Goal: Information Seeking & Learning: Check status

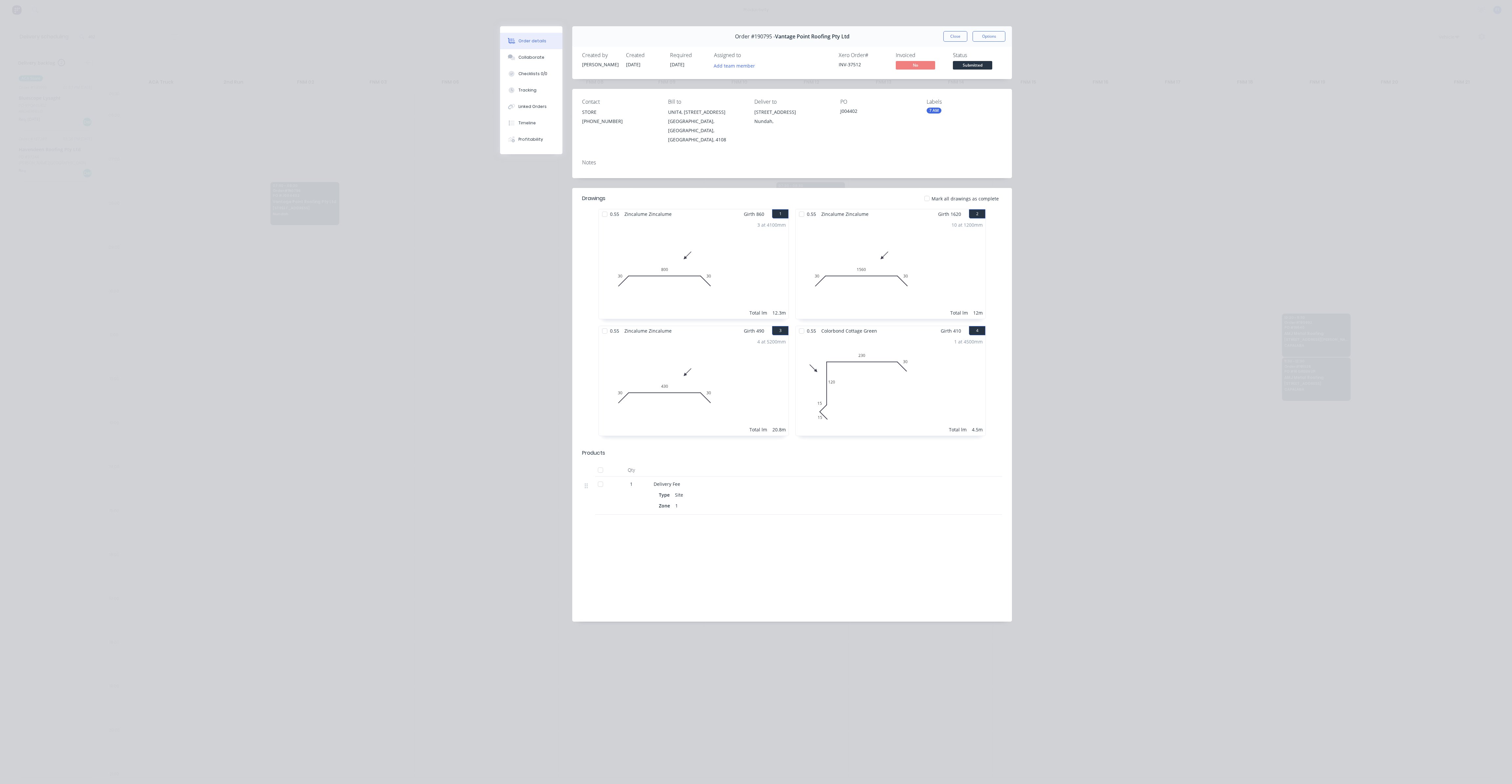
scroll to position [0, 1]
click at [962, 42] on div "Order #190795 - Vantage Point Roofing Pty Ltd Close Options" at bounding box center [792, 36] width 440 height 21
click at [962, 40] on button "Close" at bounding box center [955, 36] width 24 height 11
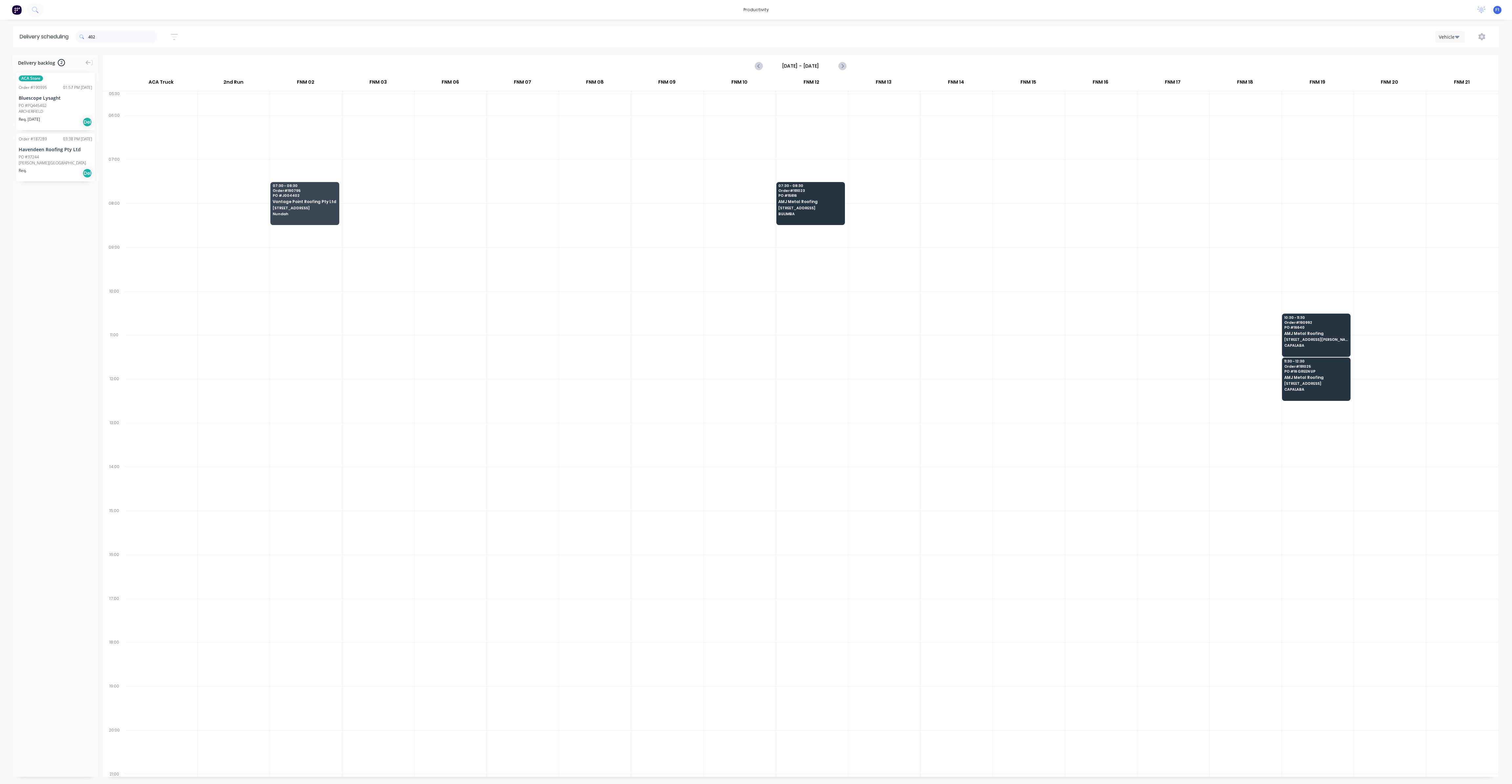
click at [960, 129] on div at bounding box center [956, 137] width 72 height 44
drag, startPoint x: 107, startPoint y: 36, endPoint x: 59, endPoint y: 31, distance: 48.3
click at [59, 31] on header "Delivery scheduling 402 Sort by Most recent Created date Required date Order nu…" at bounding box center [755, 37] width 1486 height 21
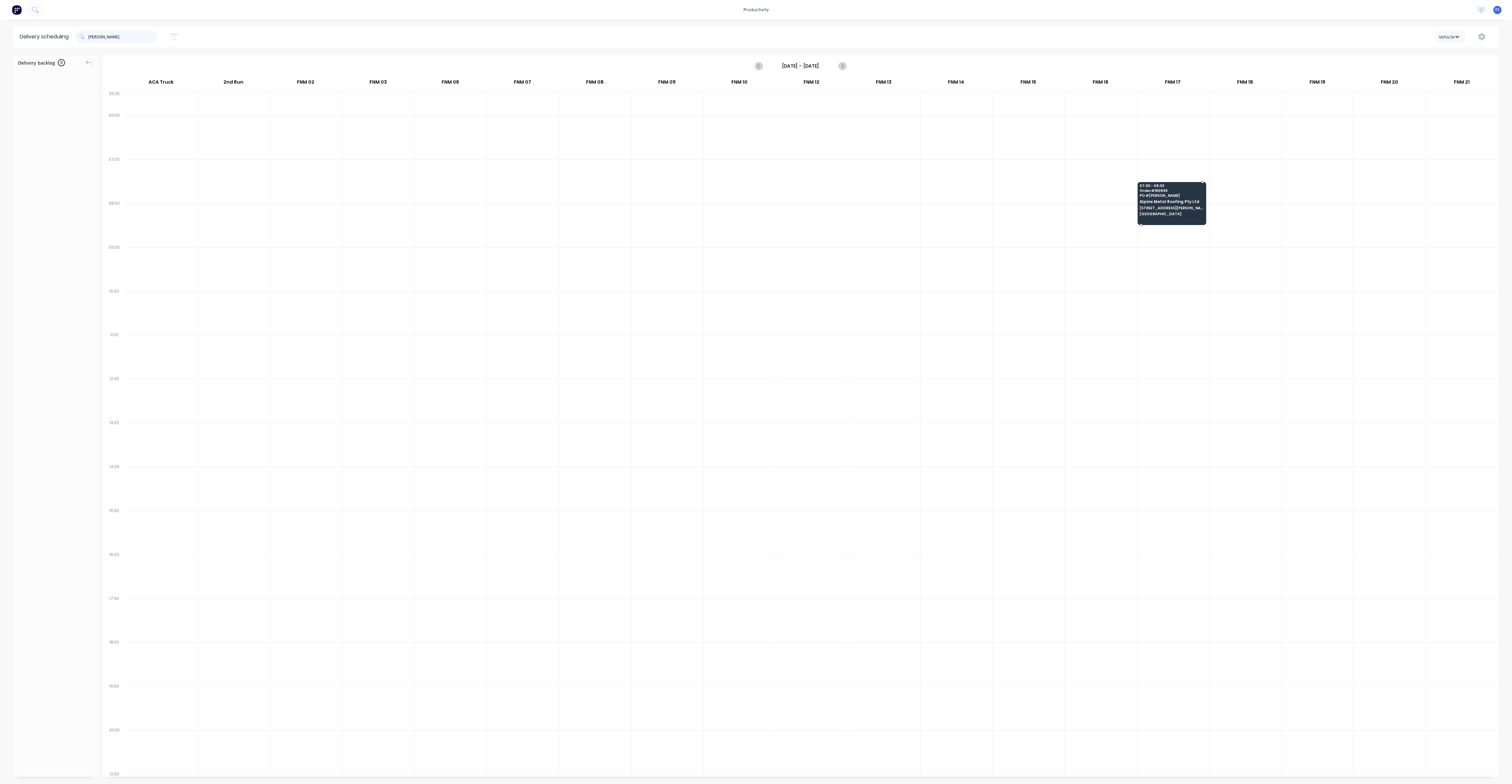
type input "[PERSON_NAME]"
click at [1180, 206] on span "[STREET_ADDRESS][PERSON_NAME]" at bounding box center [1172, 208] width 63 height 4
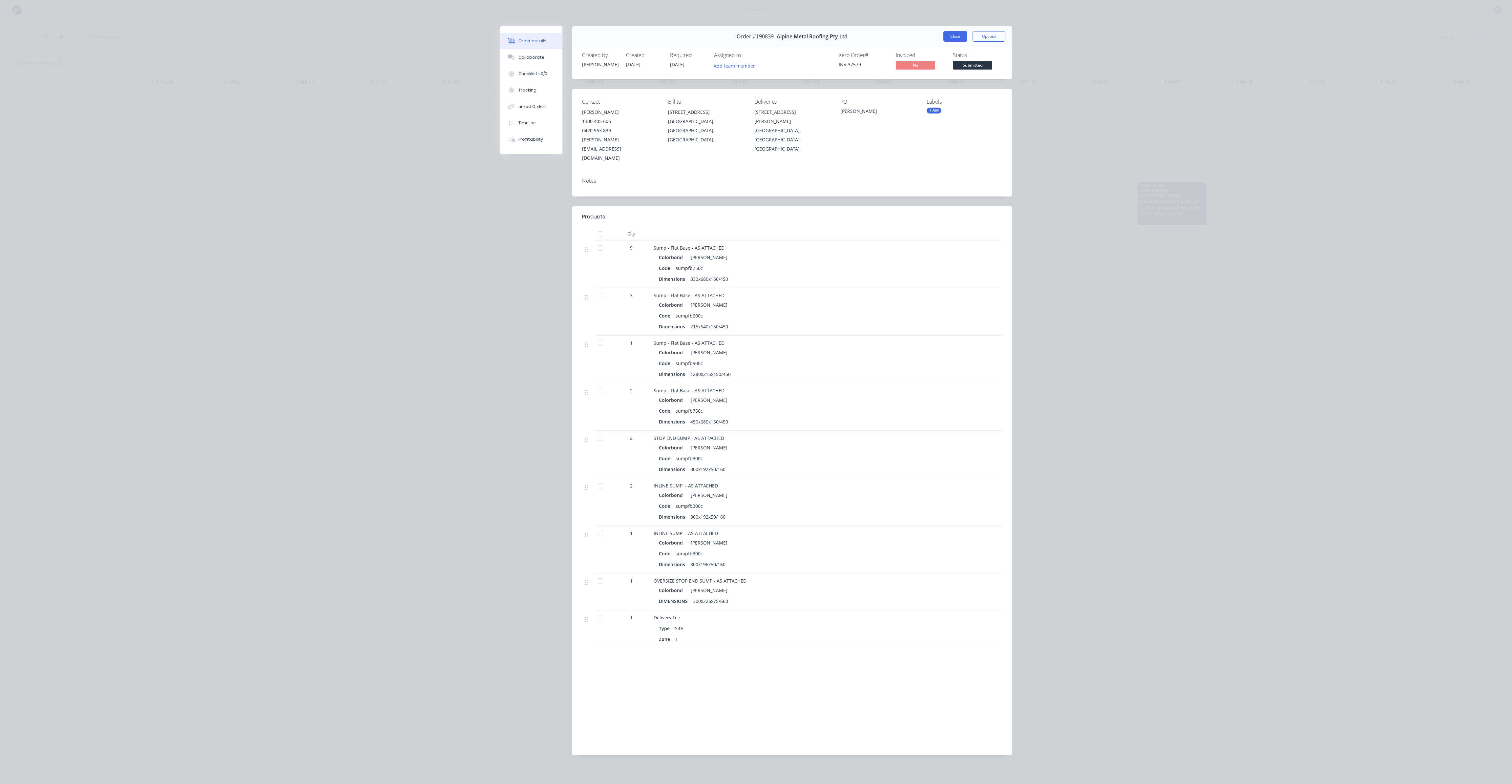
click at [954, 32] on button "Close" at bounding box center [955, 36] width 24 height 11
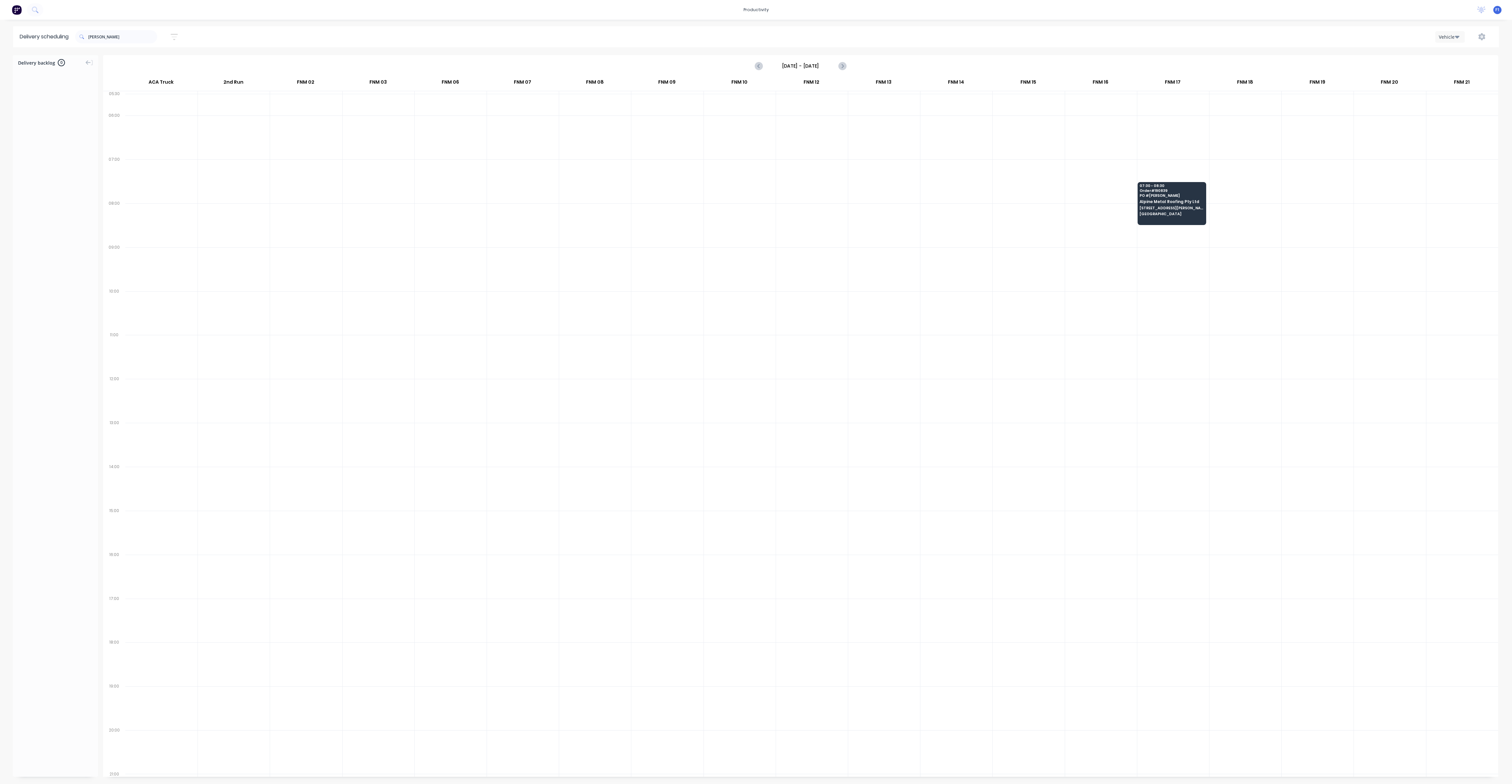
click at [950, 213] on div at bounding box center [956, 225] width 72 height 44
drag, startPoint x: 82, startPoint y: 33, endPoint x: 55, endPoint y: 32, distance: 27.0
click at [57, 32] on header "Delivery scheduling [PERSON_NAME] Sort by Most recent Created date Required dat…" at bounding box center [755, 37] width 1486 height 21
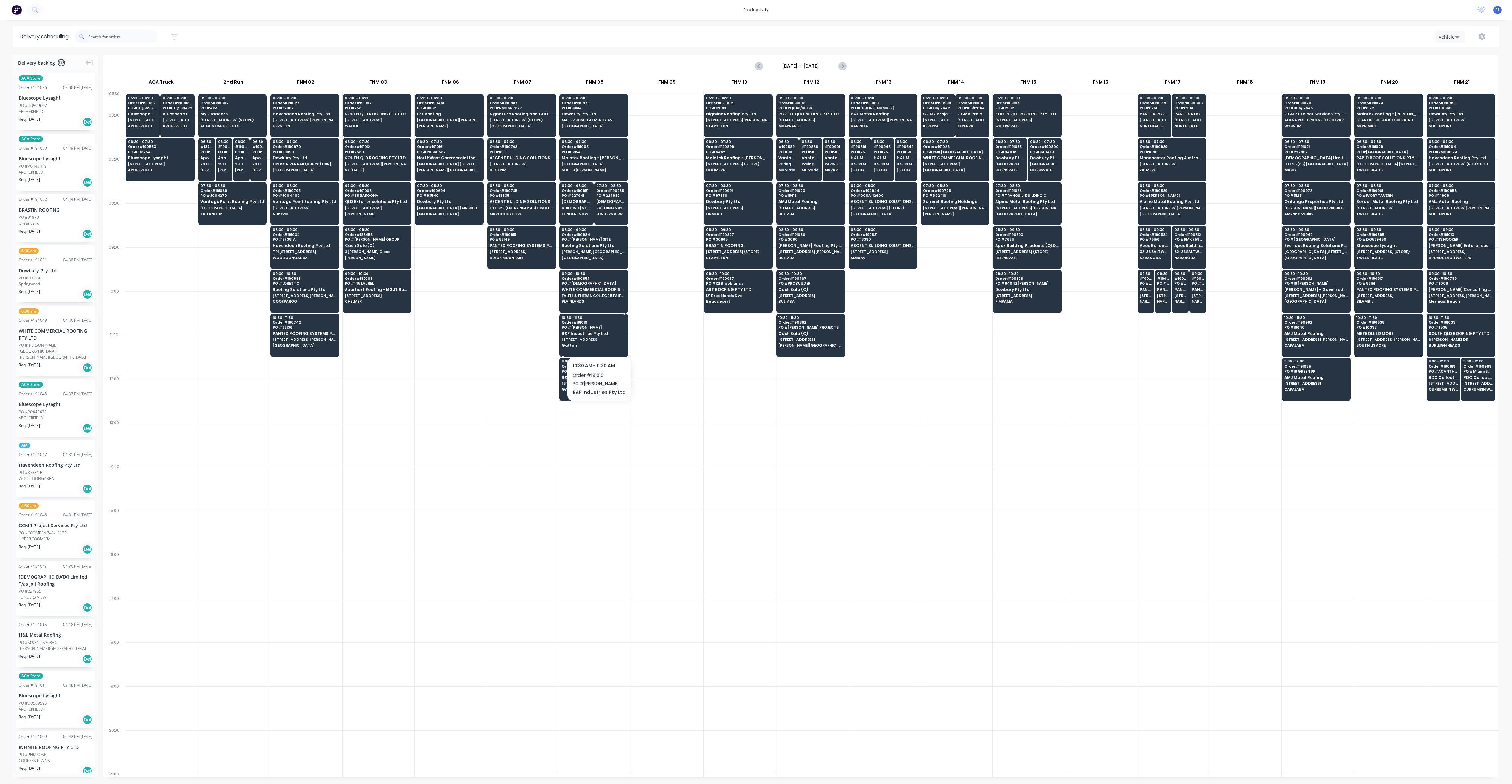
click at [597, 339] on div "10:30 - 11:30 Order # 191010 PO # Saario R&F Industries Pty Ltd [STREET_ADDRESS]" at bounding box center [594, 332] width 68 height 37
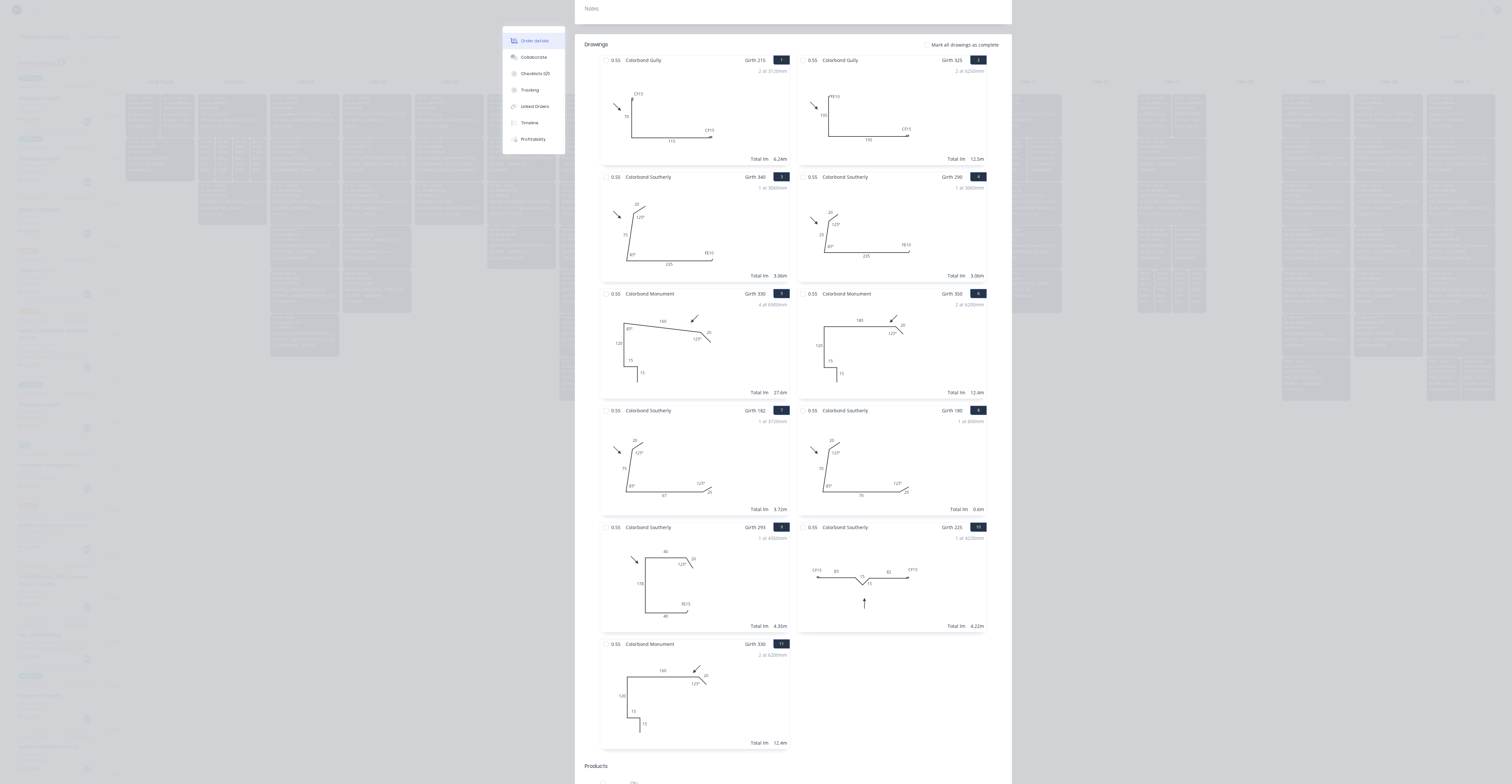
scroll to position [0, 0]
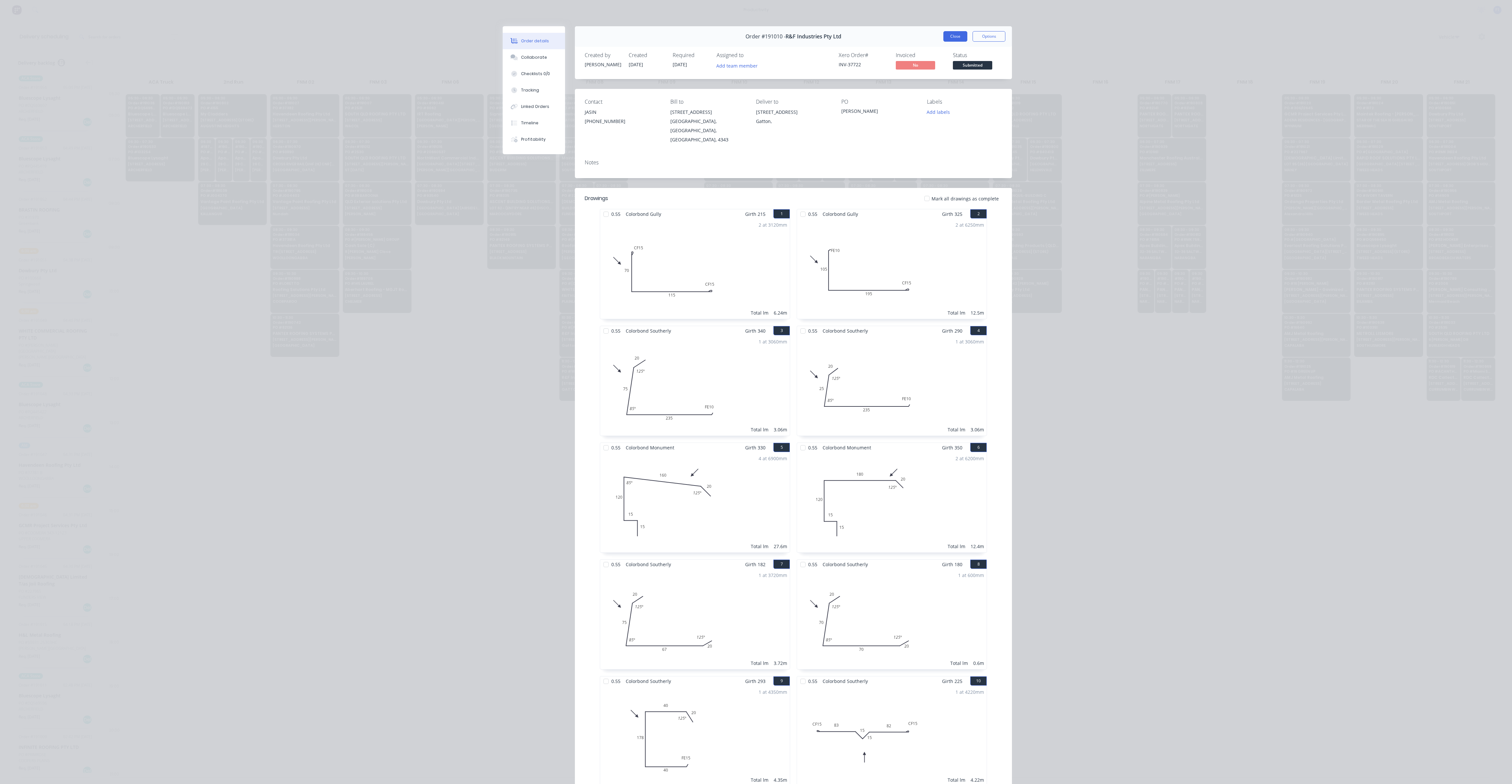
click at [950, 38] on button "Close" at bounding box center [955, 36] width 24 height 11
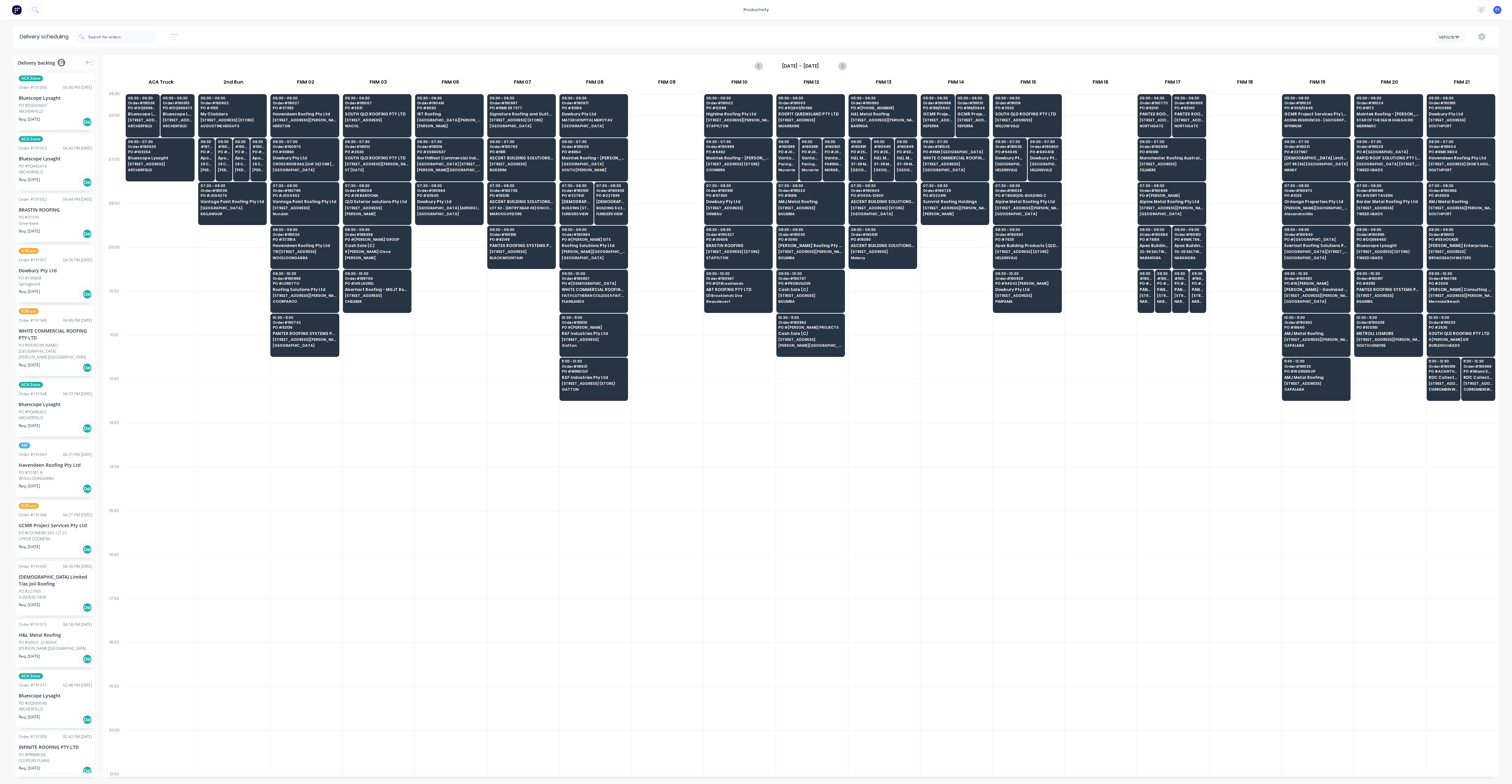
click at [677, 383] on div at bounding box center [667, 401] width 72 height 44
click at [113, 38] on input "text" at bounding box center [122, 36] width 69 height 13
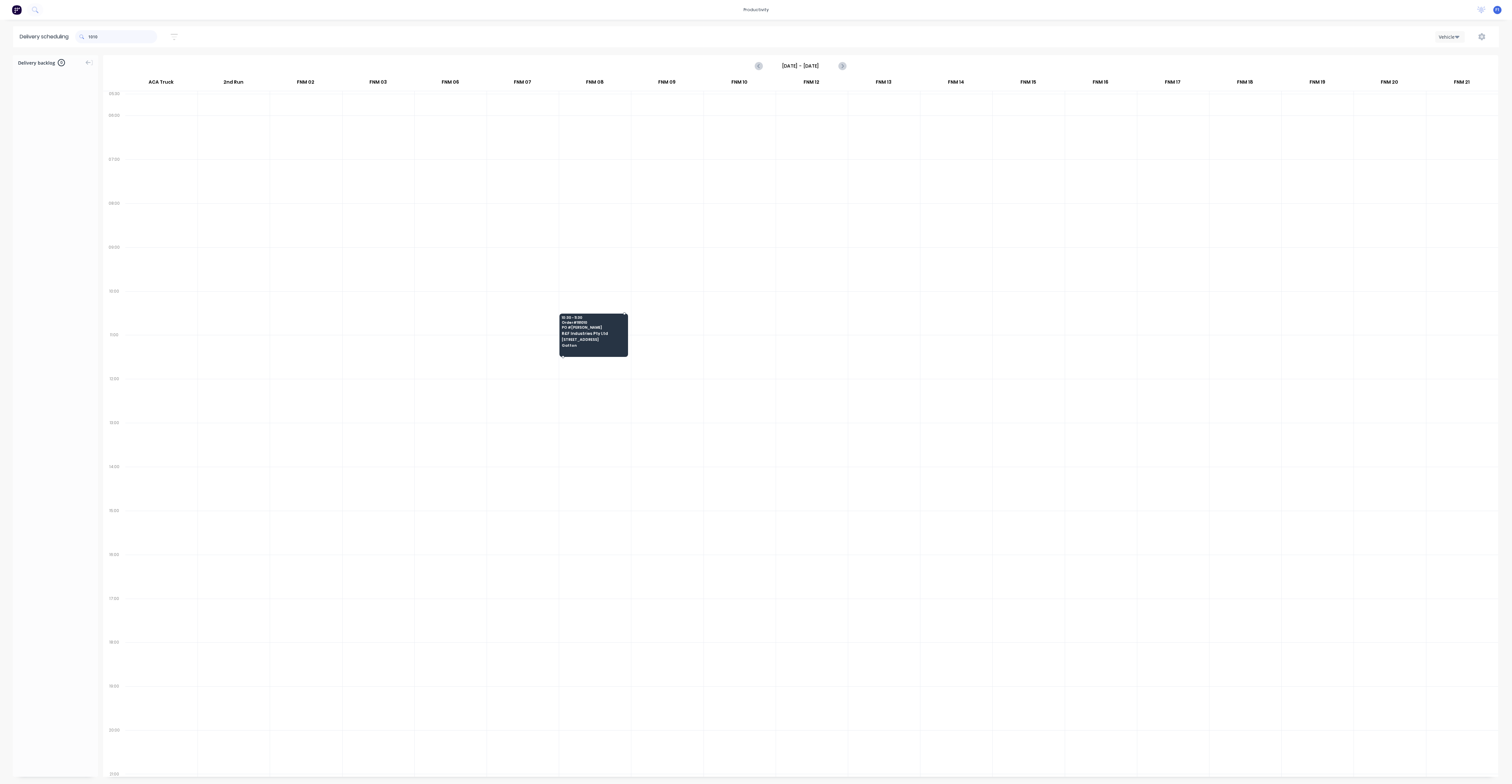
type input "1010"
click at [610, 337] on span "[STREET_ADDRESS]" at bounding box center [593, 339] width 63 height 4
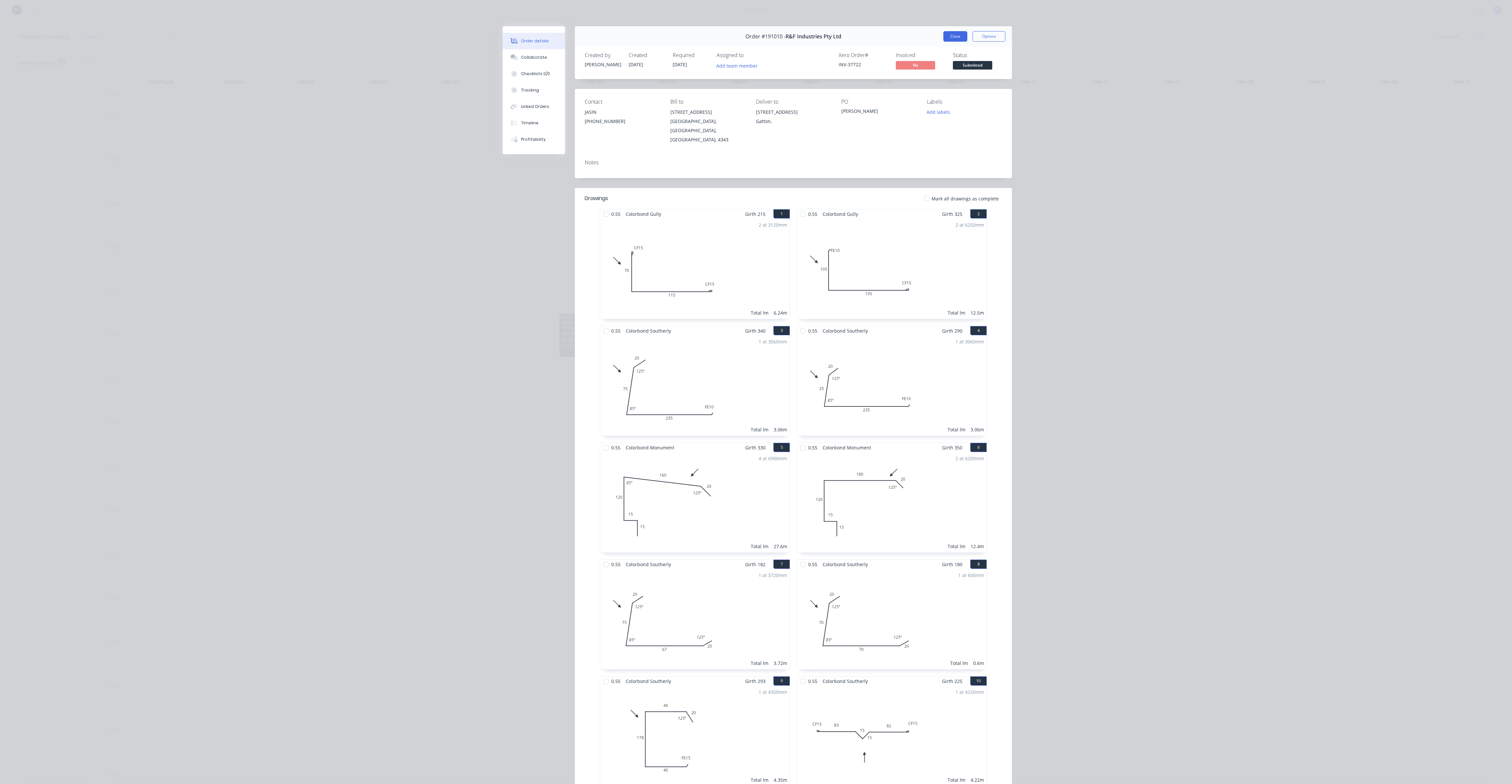
click at [955, 41] on button "Close" at bounding box center [955, 36] width 24 height 11
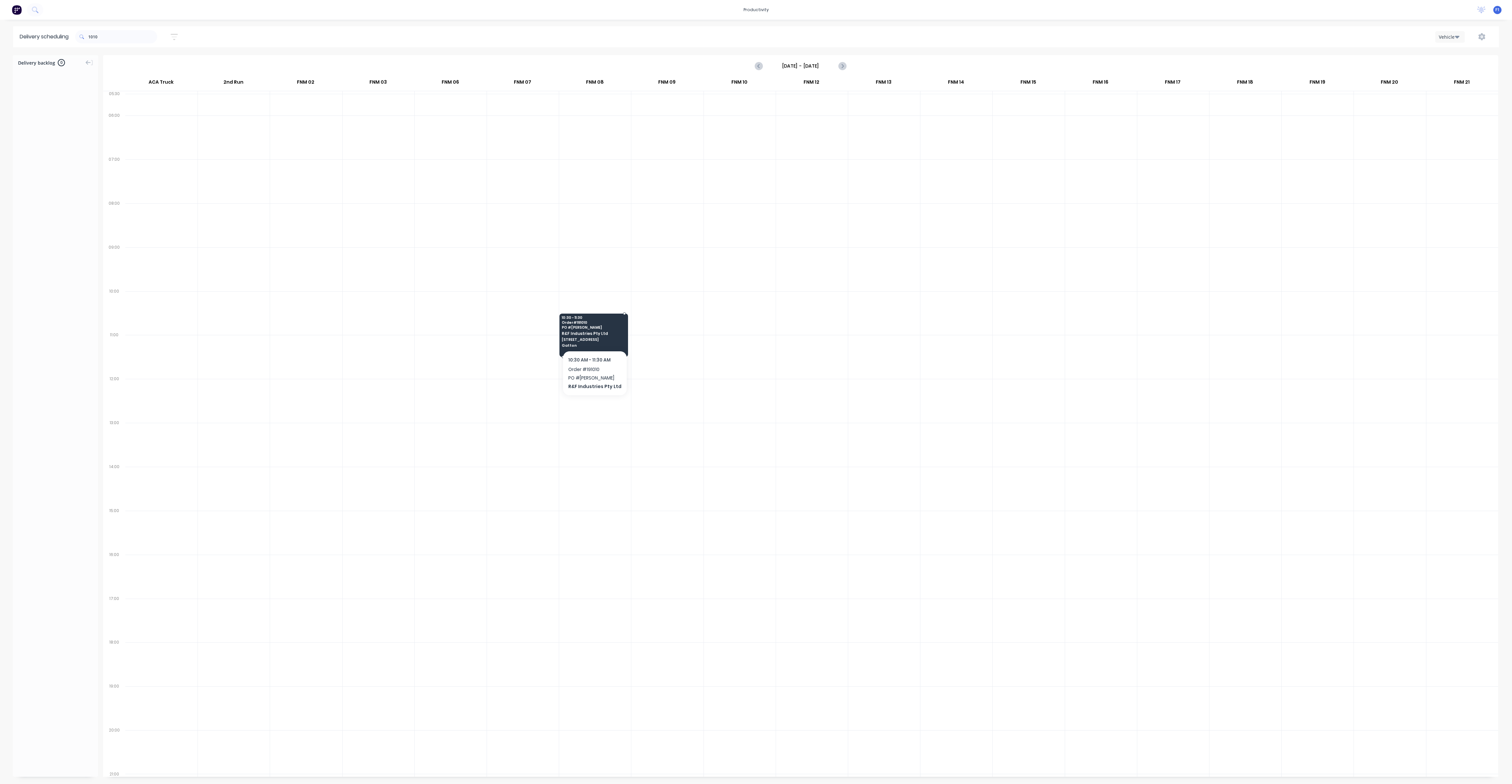
click at [600, 326] on span "PO # Saario" at bounding box center [593, 327] width 63 height 4
click at [597, 326] on span "PO # Saario" at bounding box center [593, 327] width 63 height 4
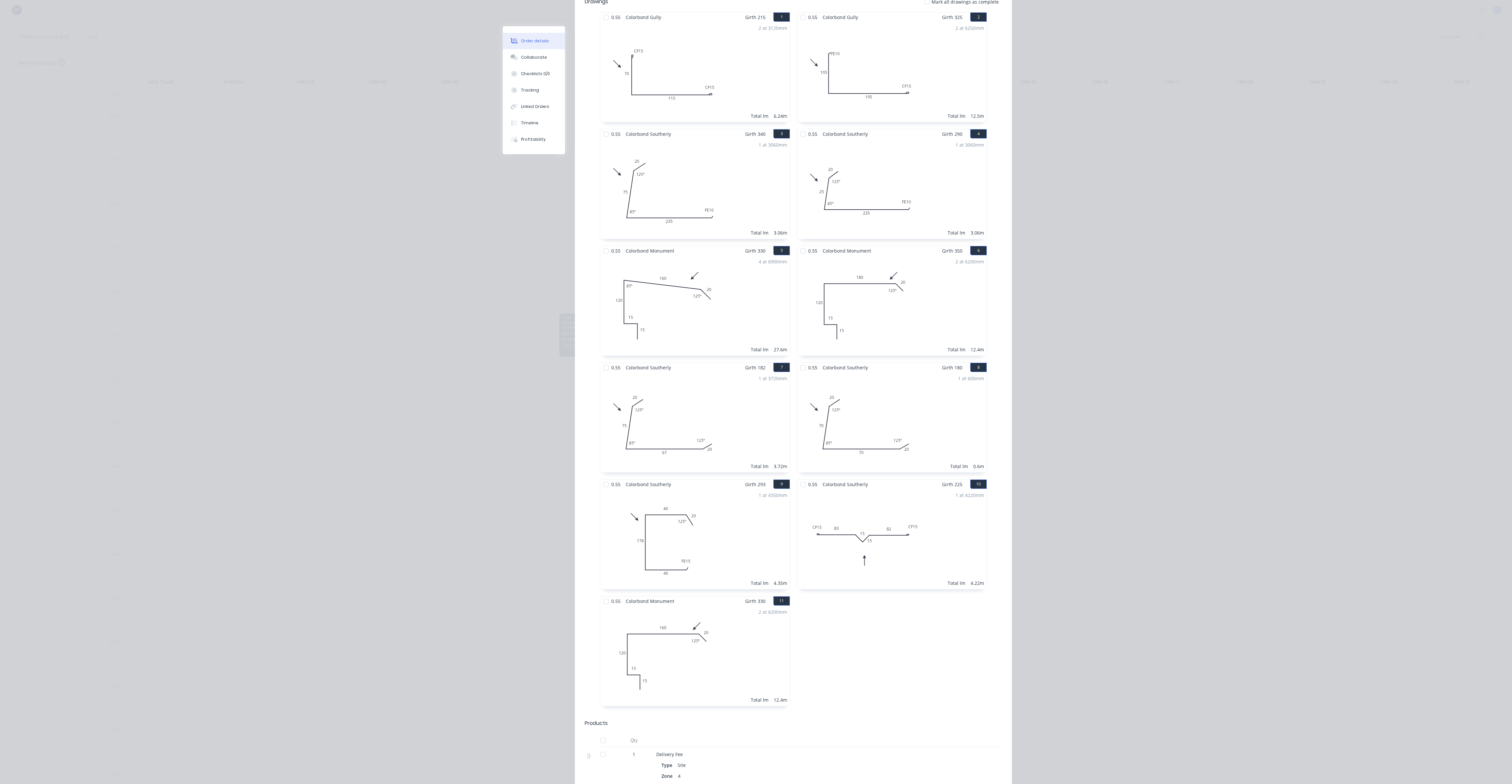
scroll to position [246, 0]
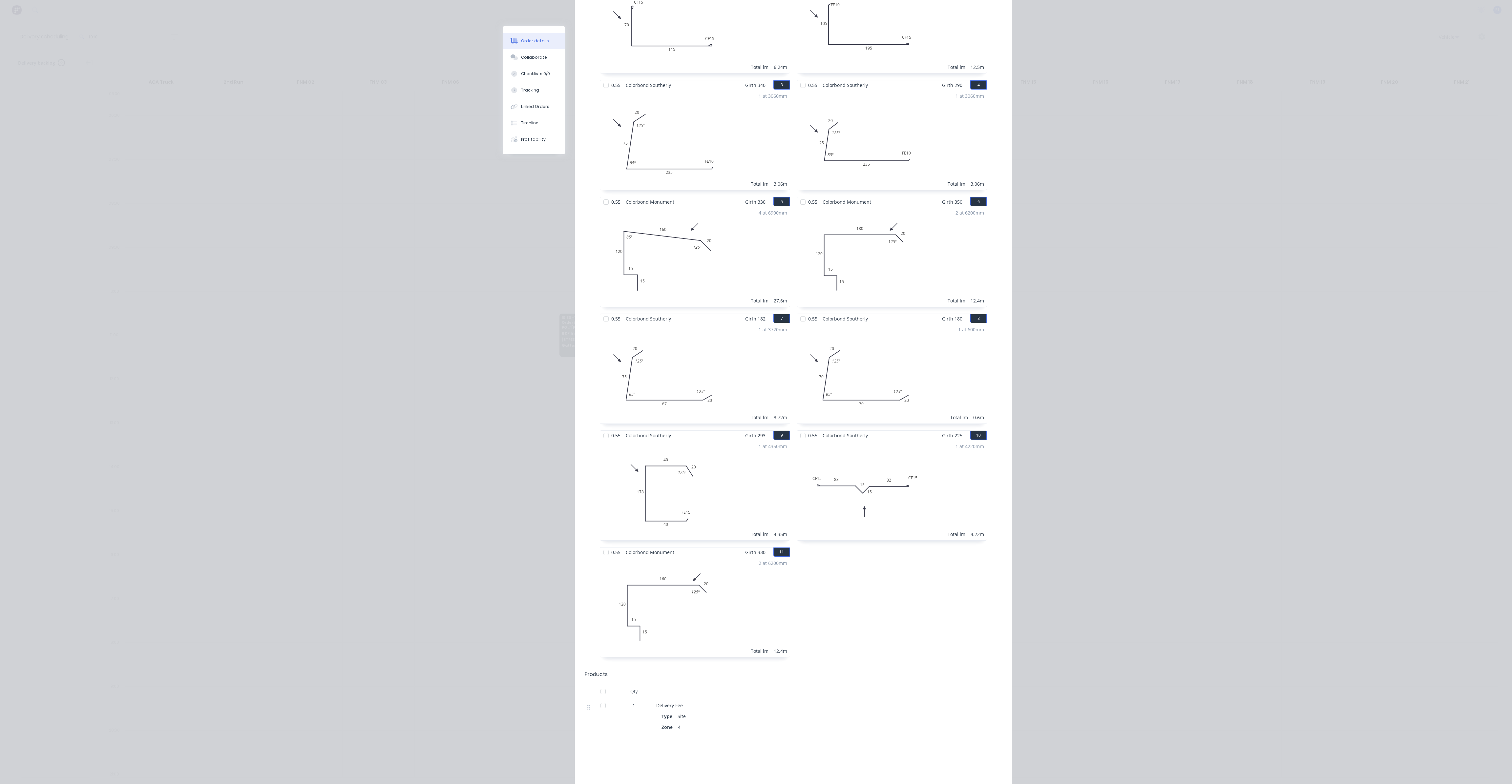
drag, startPoint x: 875, startPoint y: 97, endPoint x: 1032, endPoint y: 75, distance: 158.5
click at [1032, 75] on div "Order details Collaborate Checklists 0/0 Tracking Linked Orders Timeline Profit…" at bounding box center [756, 392] width 1512 height 784
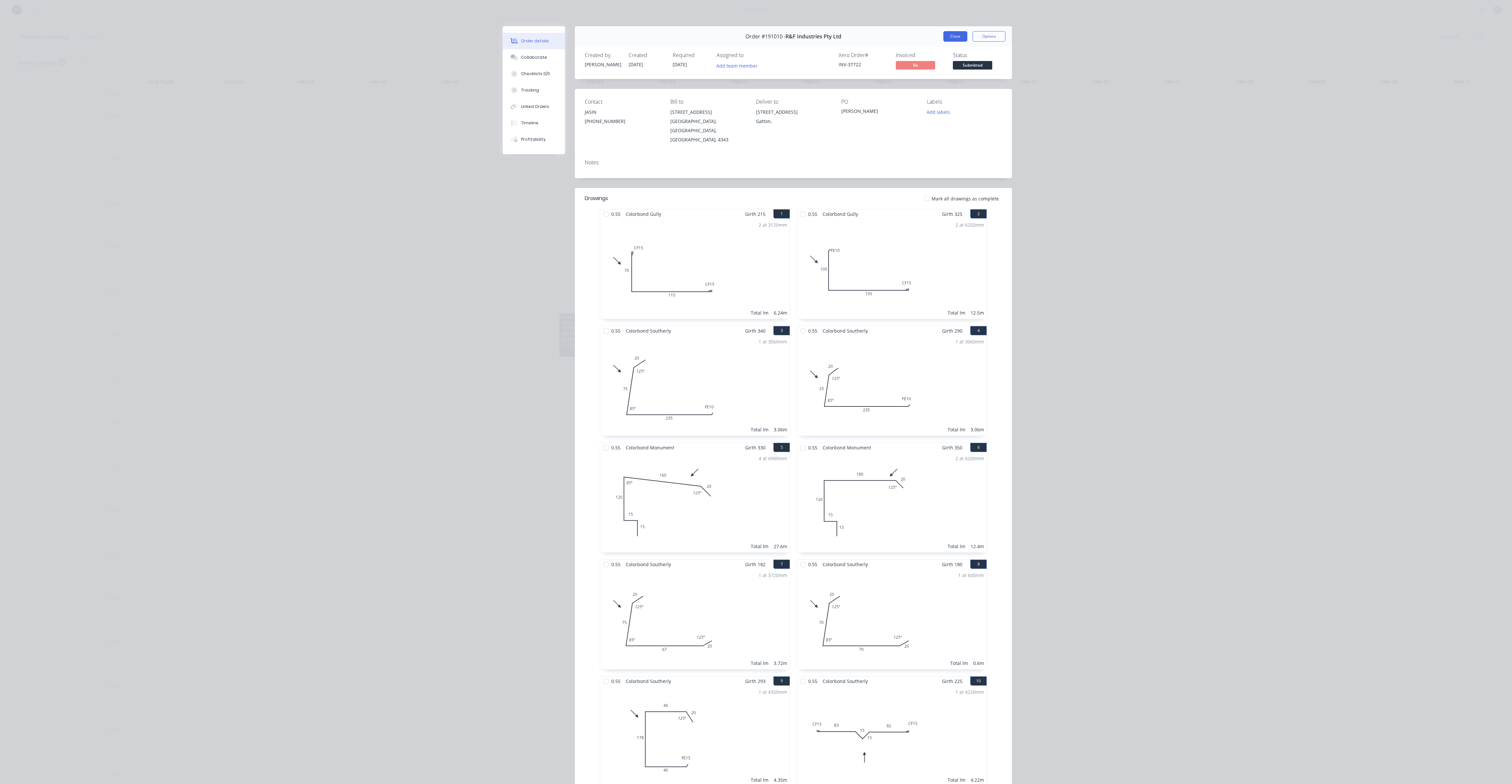
click at [943, 38] on button "Close" at bounding box center [955, 36] width 24 height 11
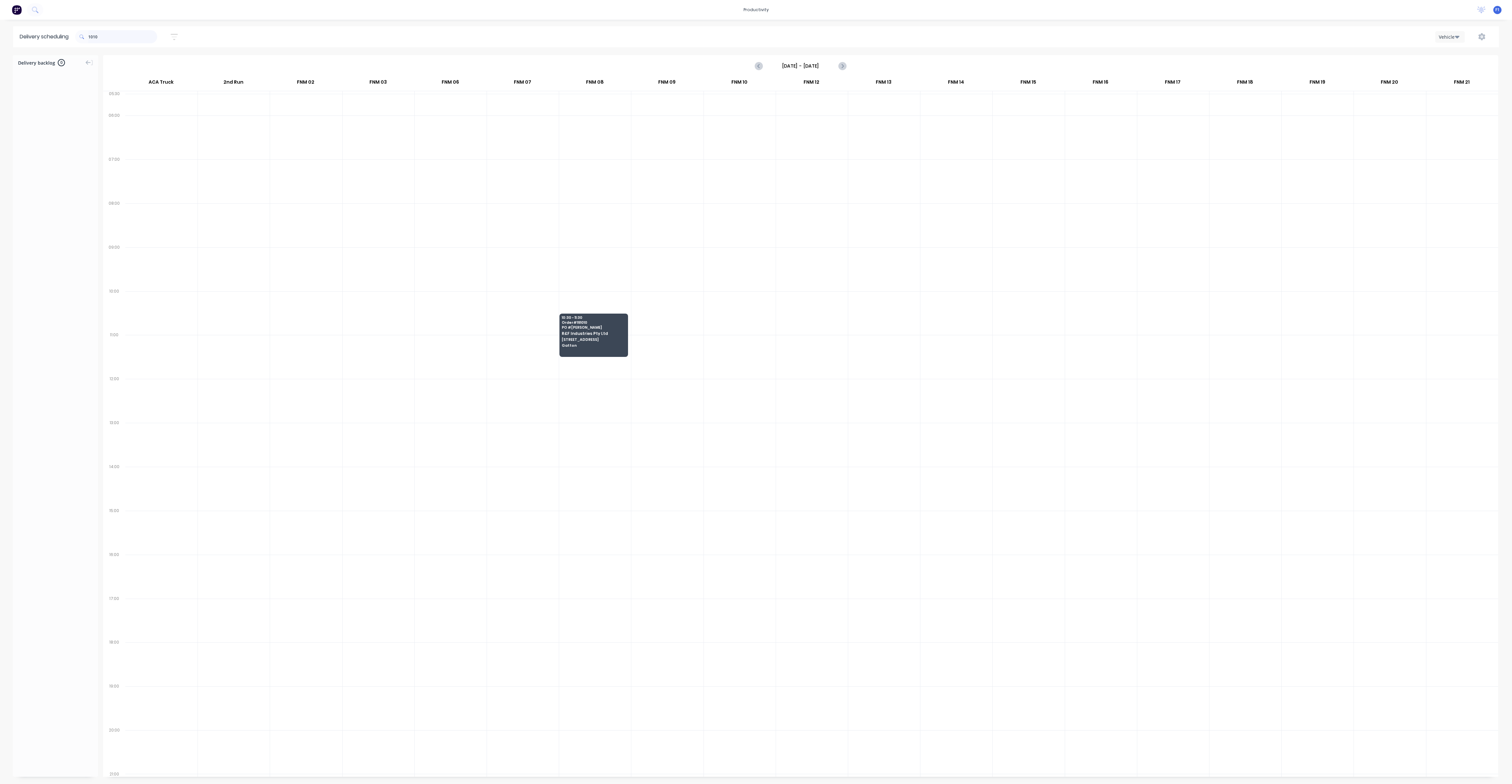
drag, startPoint x: 106, startPoint y: 32, endPoint x: 80, endPoint y: 35, distance: 26.2
click at [80, 35] on div "1010" at bounding box center [116, 36] width 82 height 13
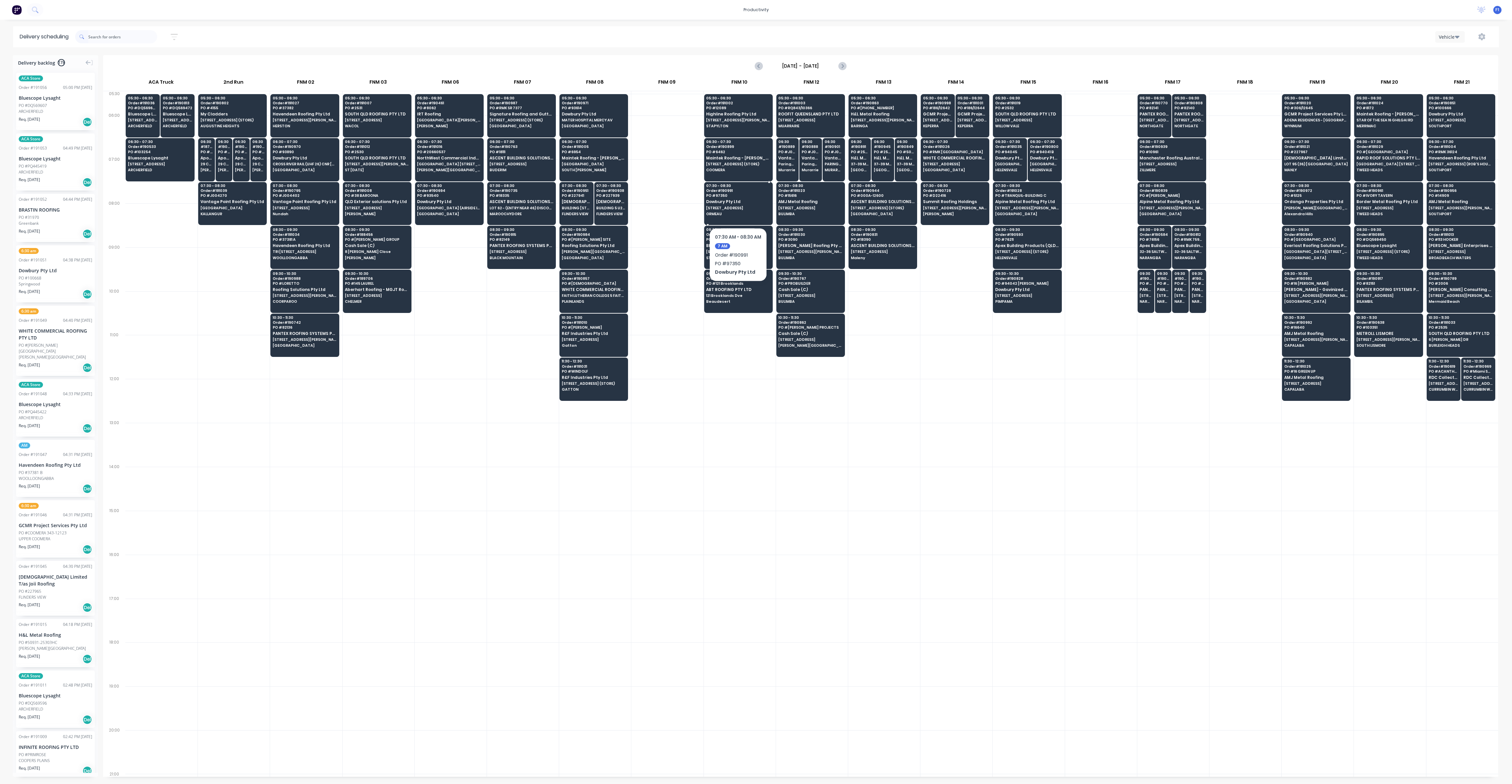
click at [738, 208] on span "[STREET_ADDRESS]" at bounding box center [738, 208] width 63 height 4
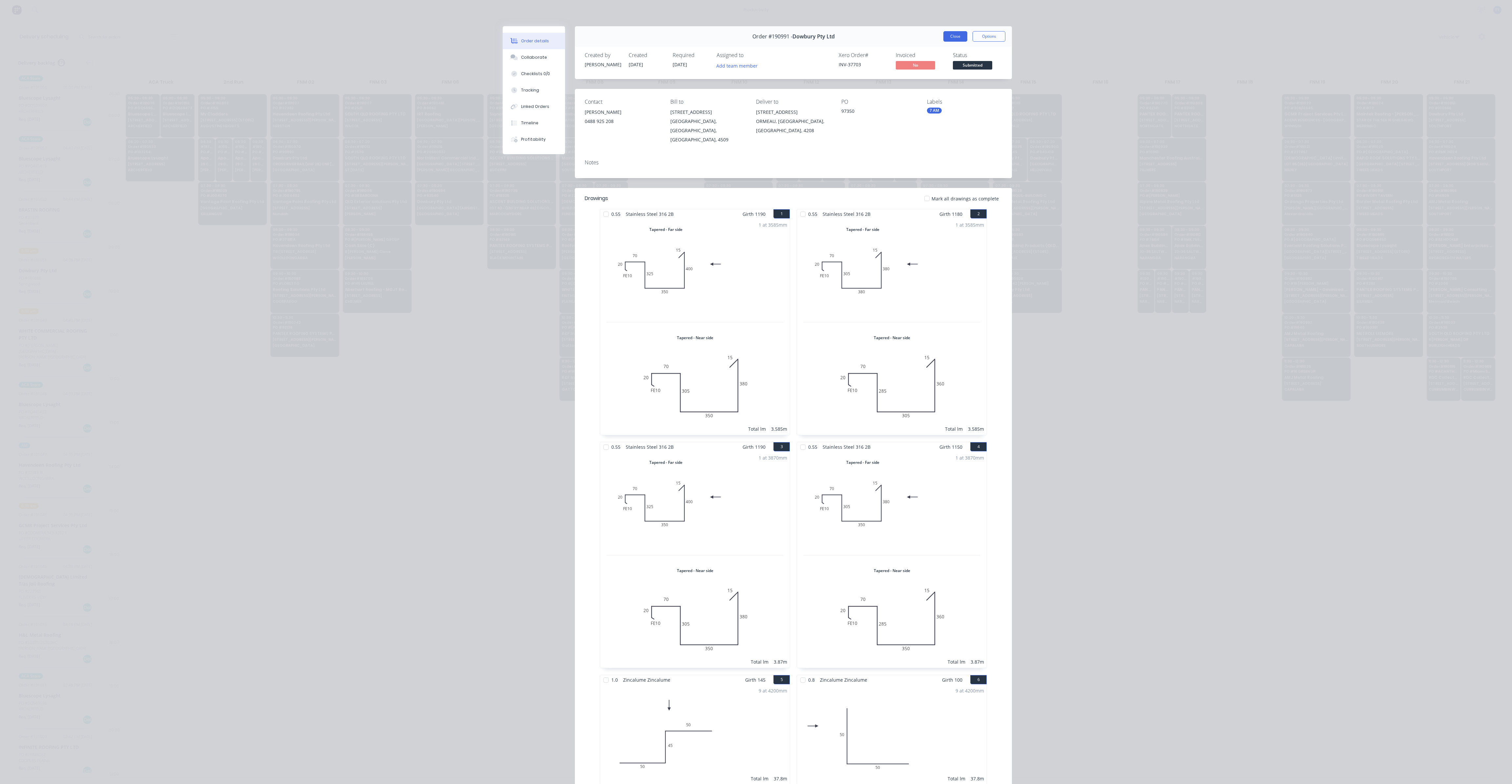
click at [963, 41] on button "Close" at bounding box center [955, 36] width 24 height 11
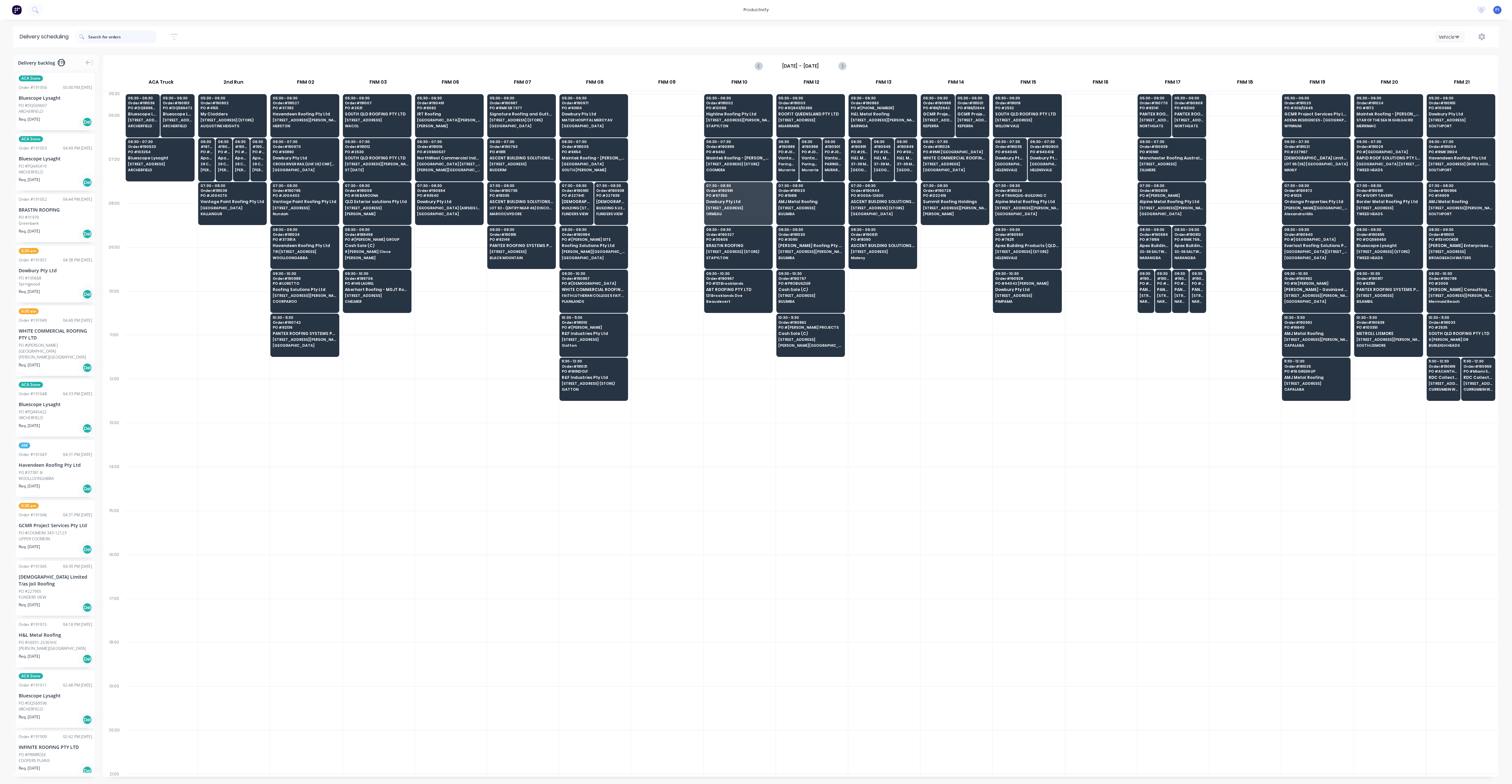
click at [137, 36] on input "text" at bounding box center [122, 36] width 69 height 13
click at [988, 335] on div at bounding box center [956, 357] width 72 height 44
click at [585, 326] on span "PO # Saario" at bounding box center [593, 327] width 63 height 4
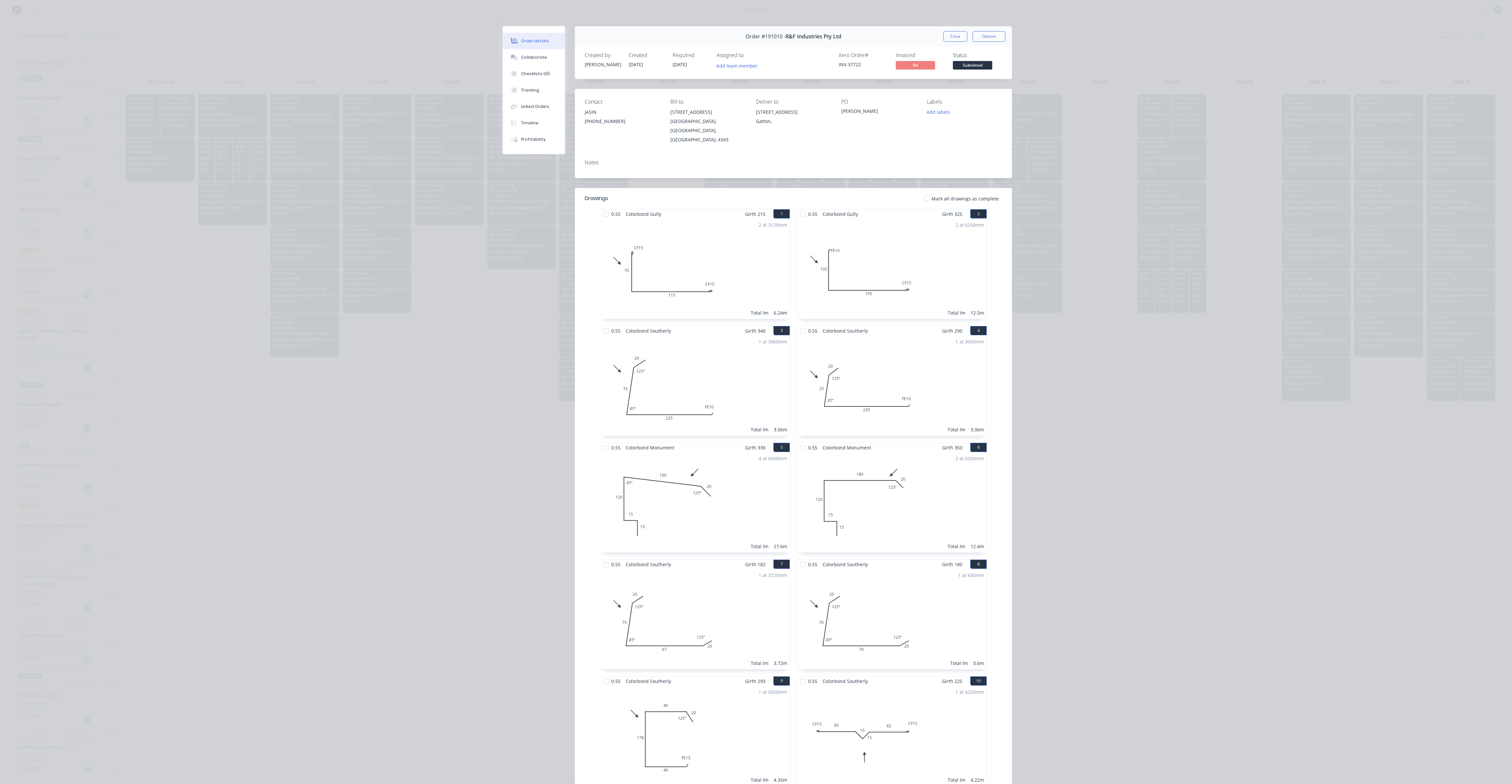
click at [954, 37] on button "Close" at bounding box center [955, 36] width 24 height 11
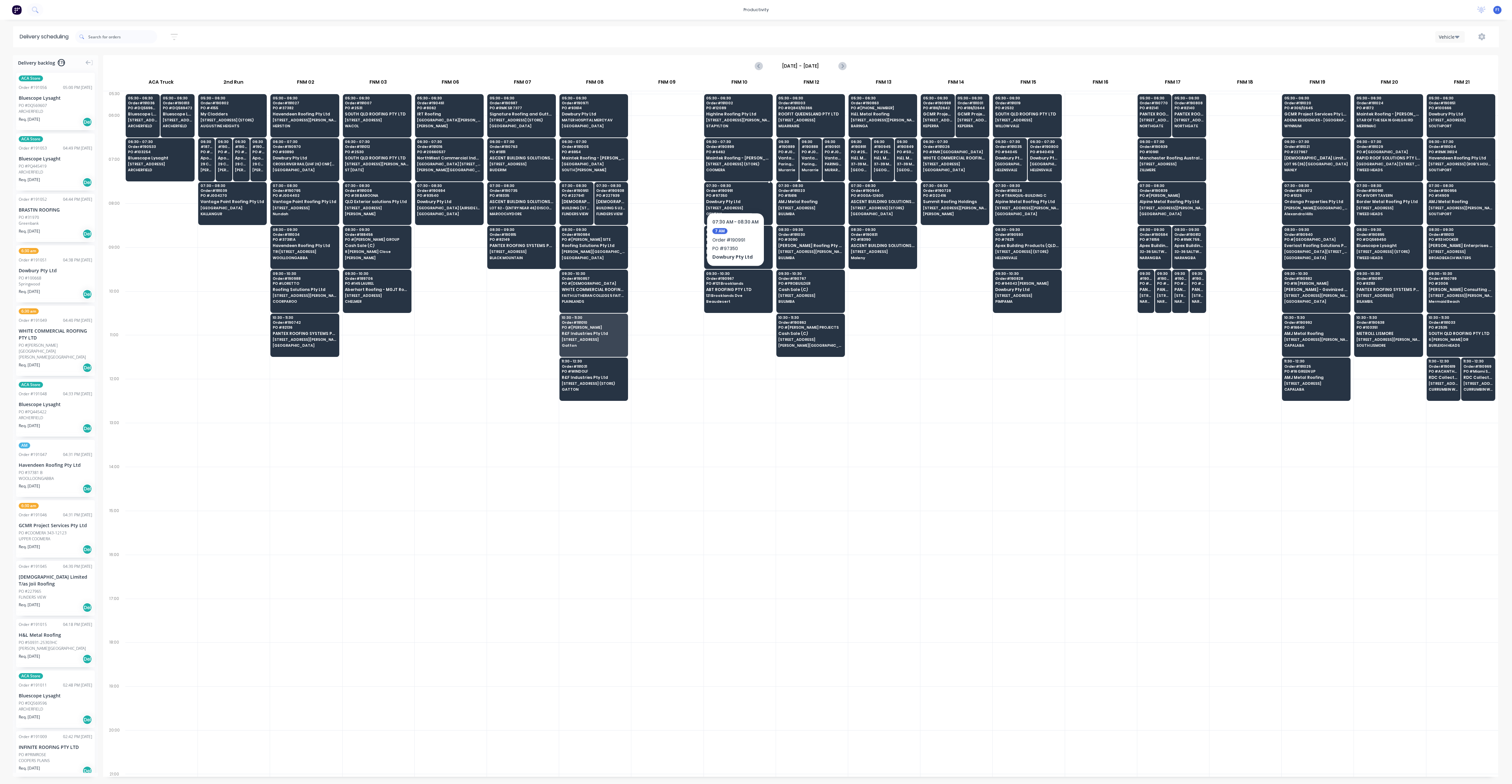
click at [735, 194] on span "PO # 97350" at bounding box center [738, 195] width 63 height 4
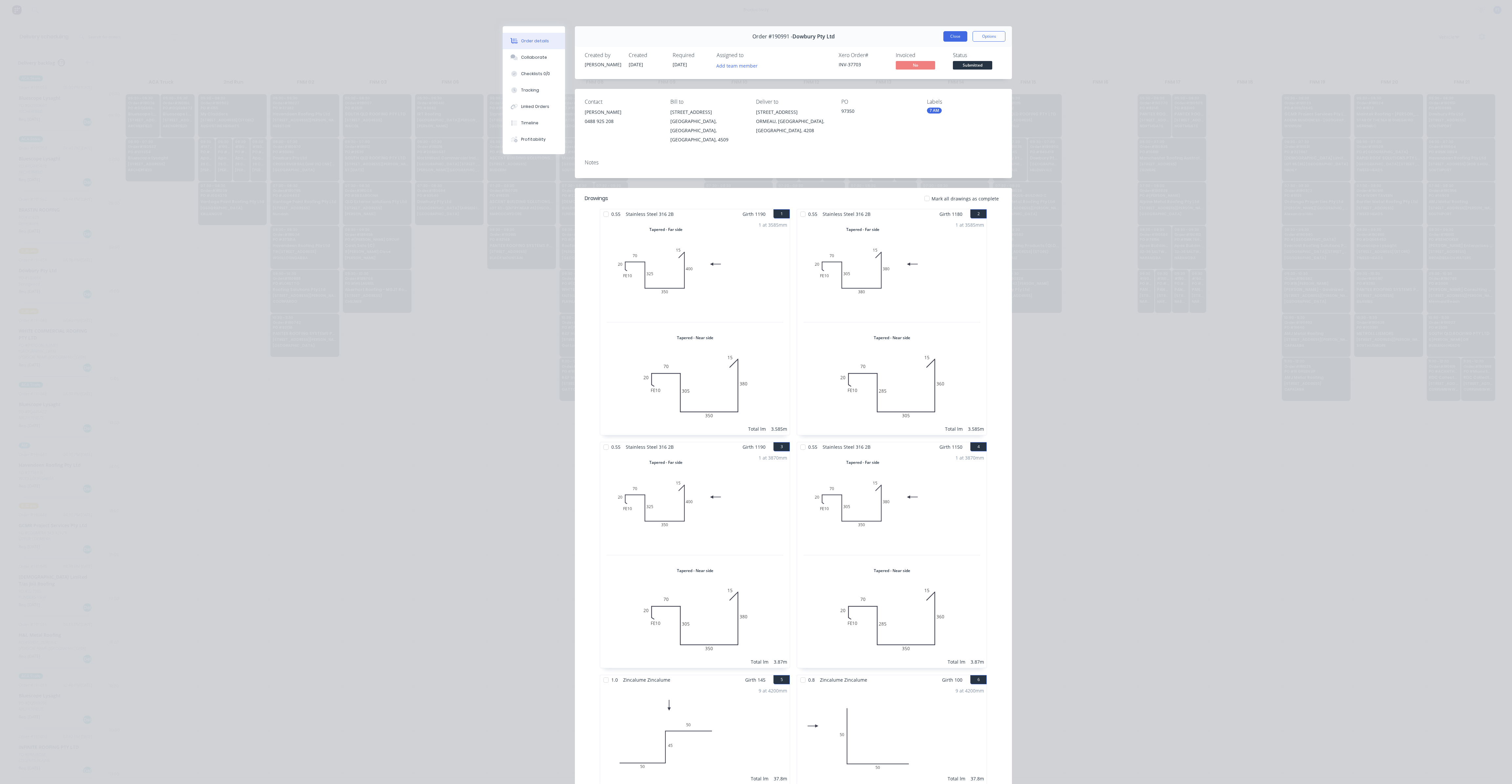
click at [951, 35] on button "Close" at bounding box center [955, 36] width 24 height 11
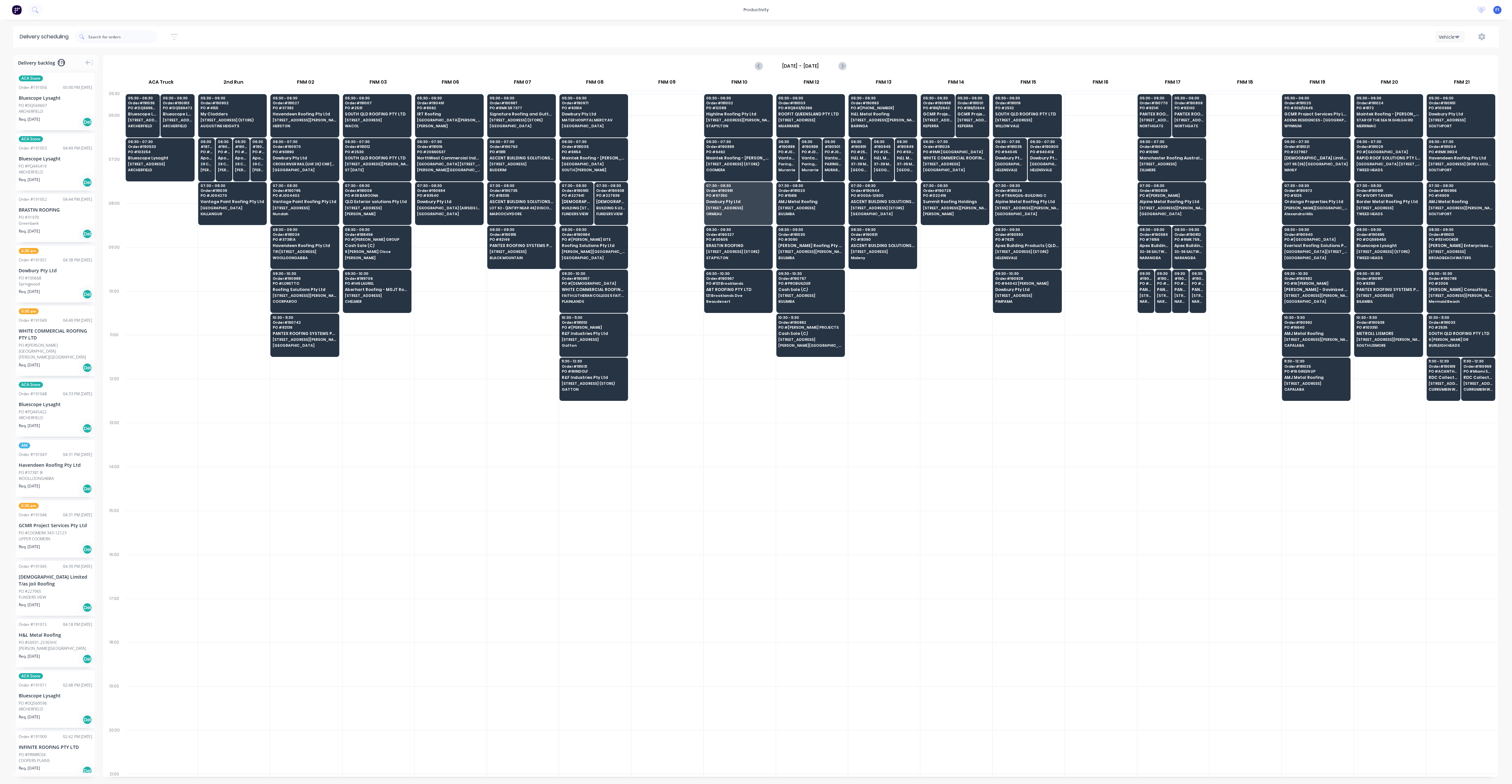
click at [682, 396] on div at bounding box center [667, 401] width 72 height 44
click at [602, 114] on span "Dowbury Pty Ltd" at bounding box center [593, 114] width 63 height 4
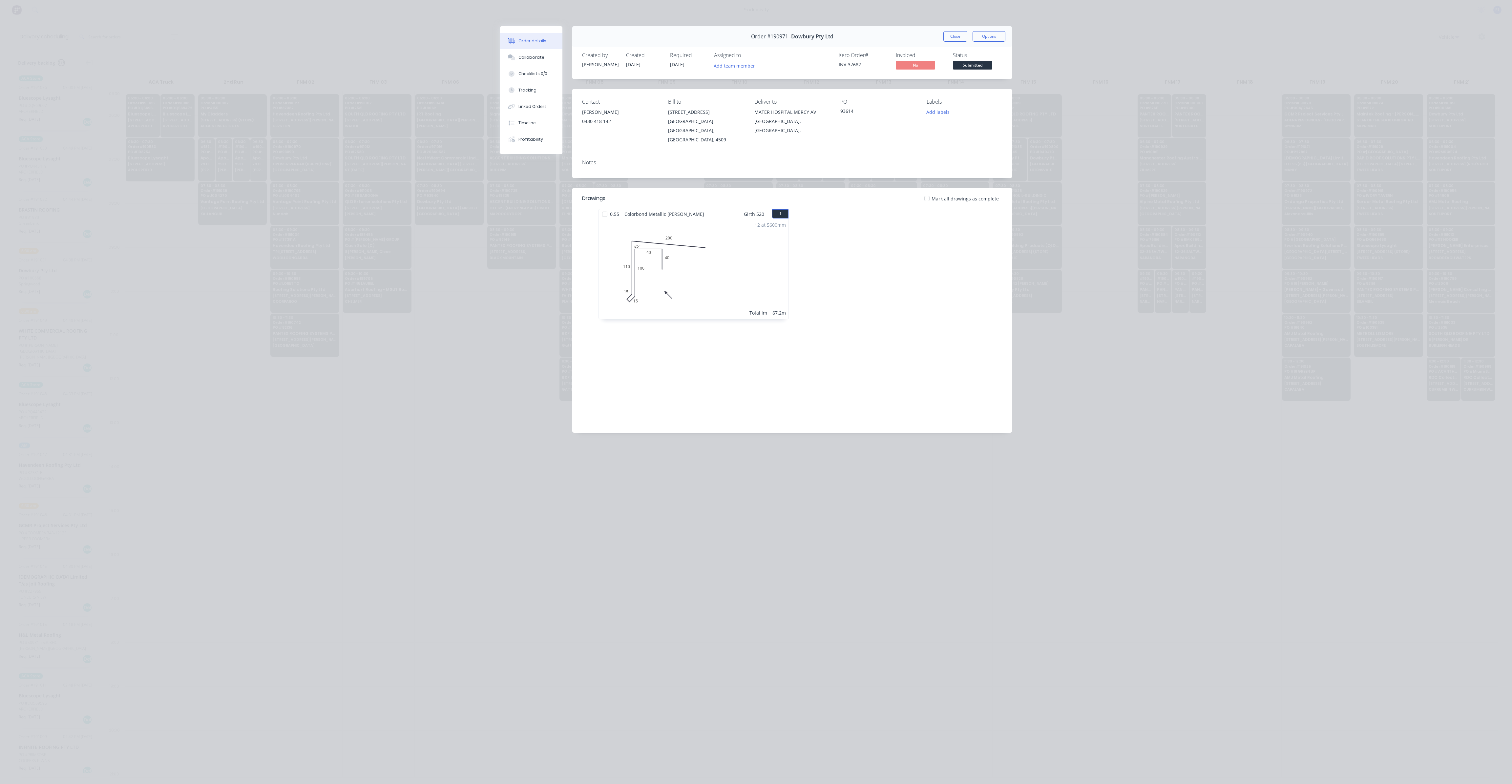
click at [954, 36] on button "Close" at bounding box center [955, 36] width 24 height 11
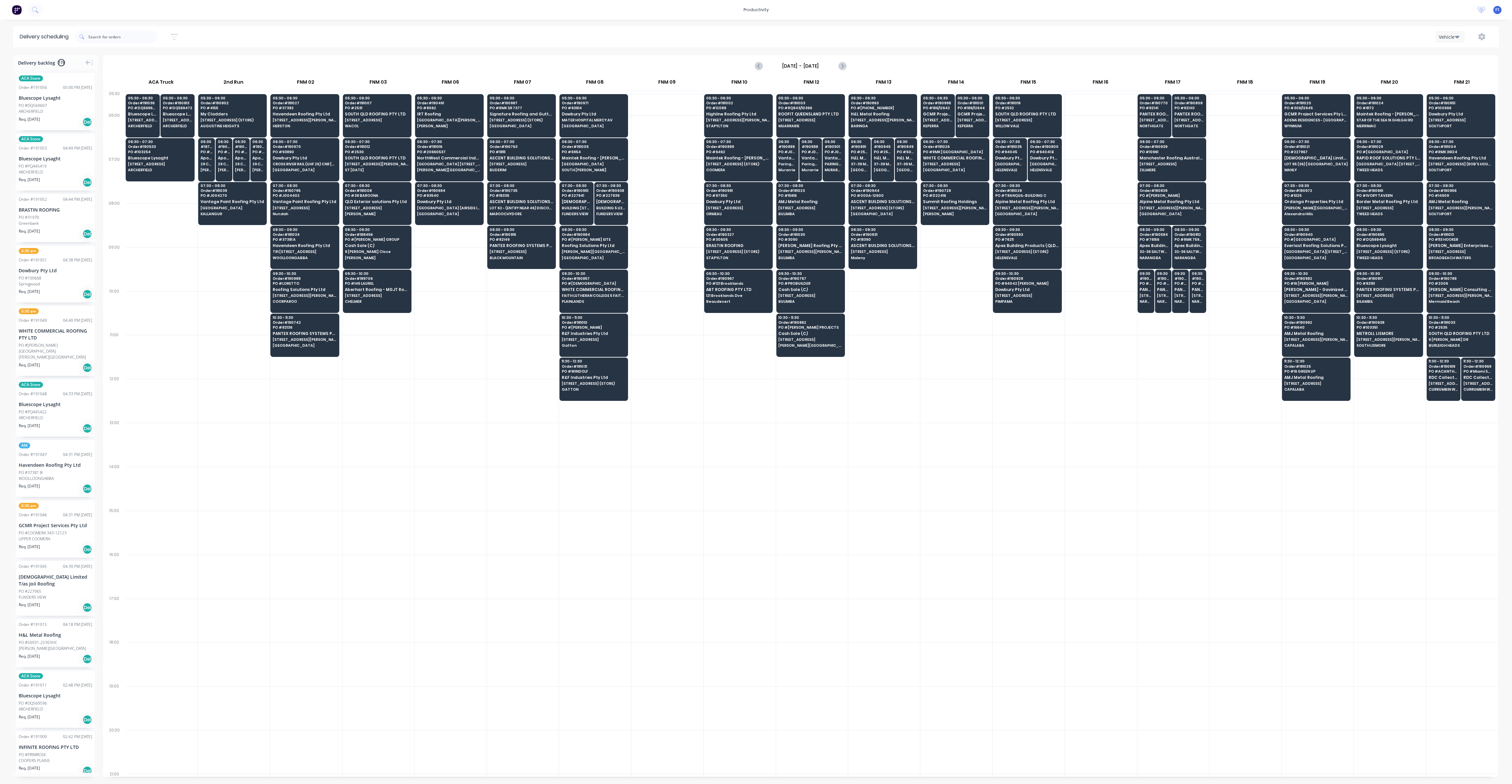
click at [893, 454] on div at bounding box center [884, 445] width 72 height 44
click at [893, 454] on div at bounding box center [884, 445] width 72 height 44
click at [107, 33] on input "text" at bounding box center [122, 36] width 69 height 13
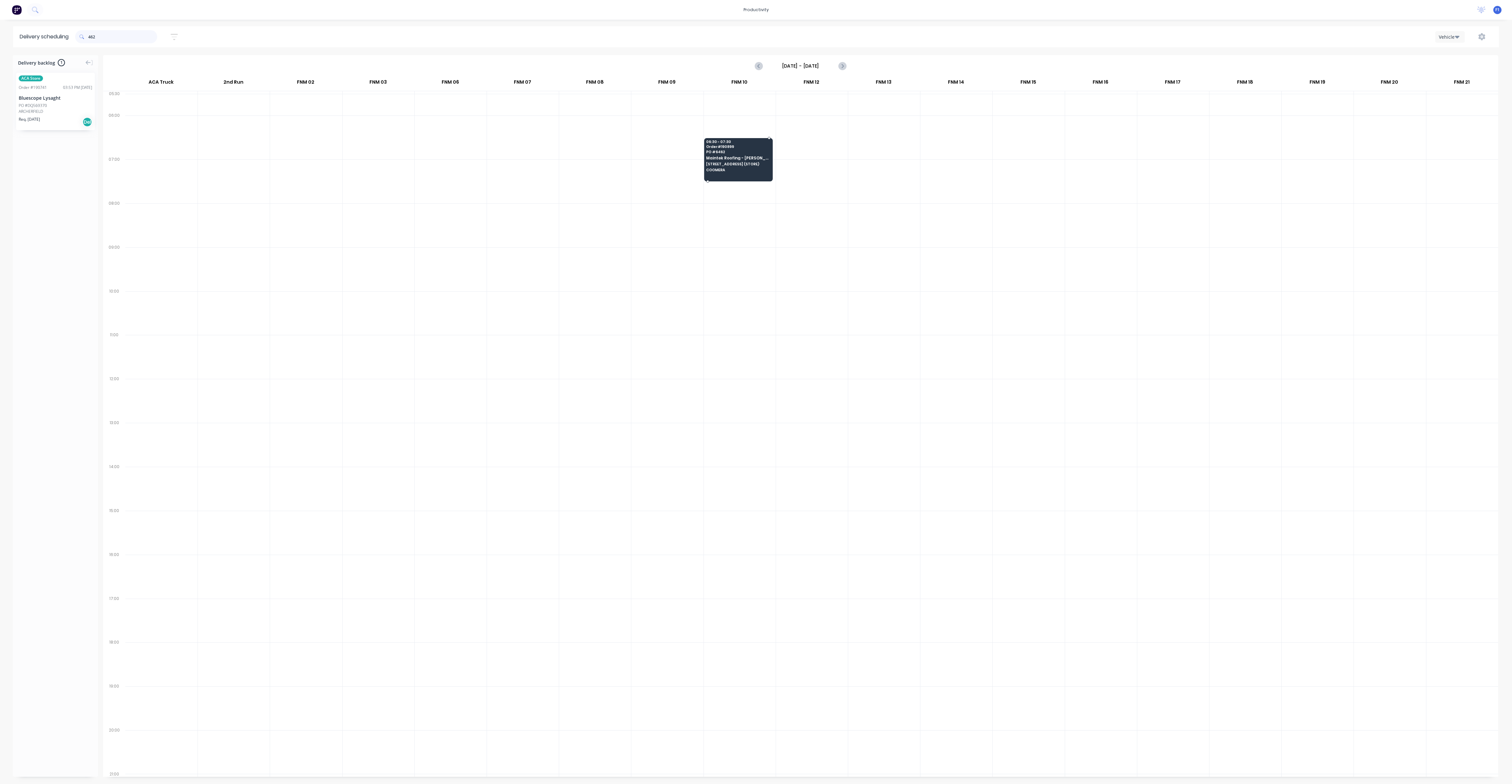
type input "462"
click at [738, 168] on span "COOMERA" at bounding box center [738, 170] width 63 height 4
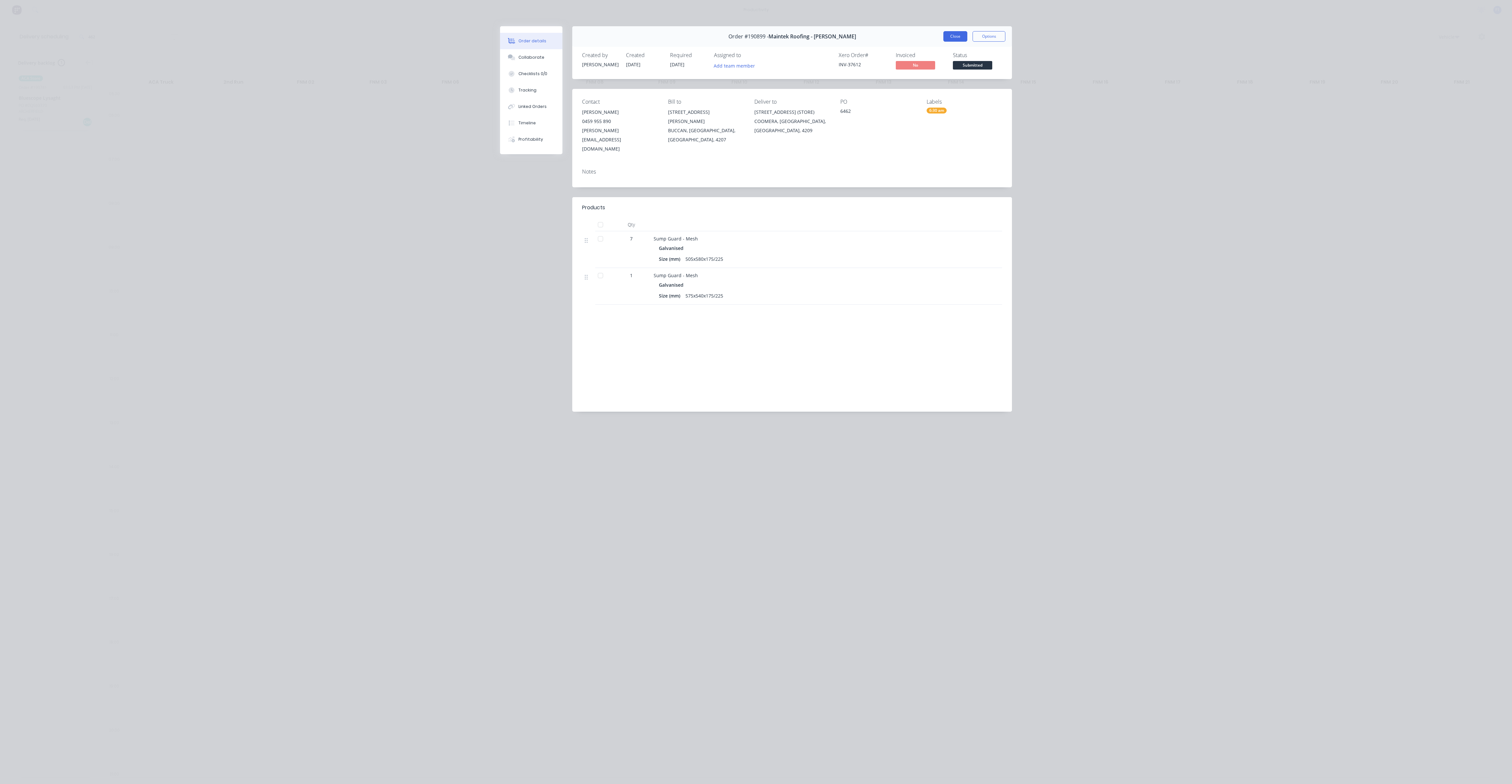
click at [957, 35] on button "Close" at bounding box center [955, 36] width 24 height 11
